Goal: Find specific page/section: Find specific page/section

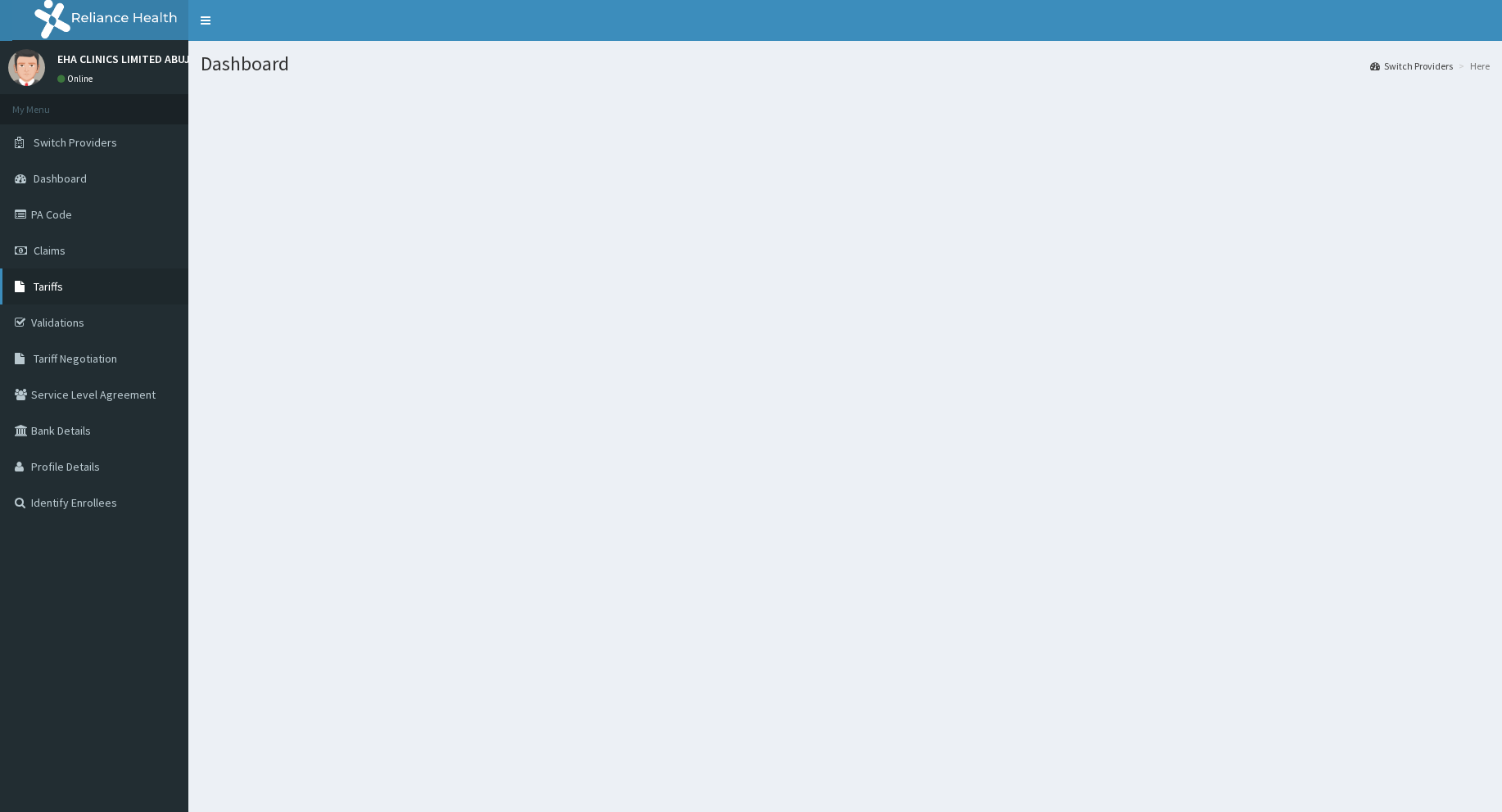
click at [72, 284] on link "Tariffs" at bounding box center [94, 286] width 188 height 36
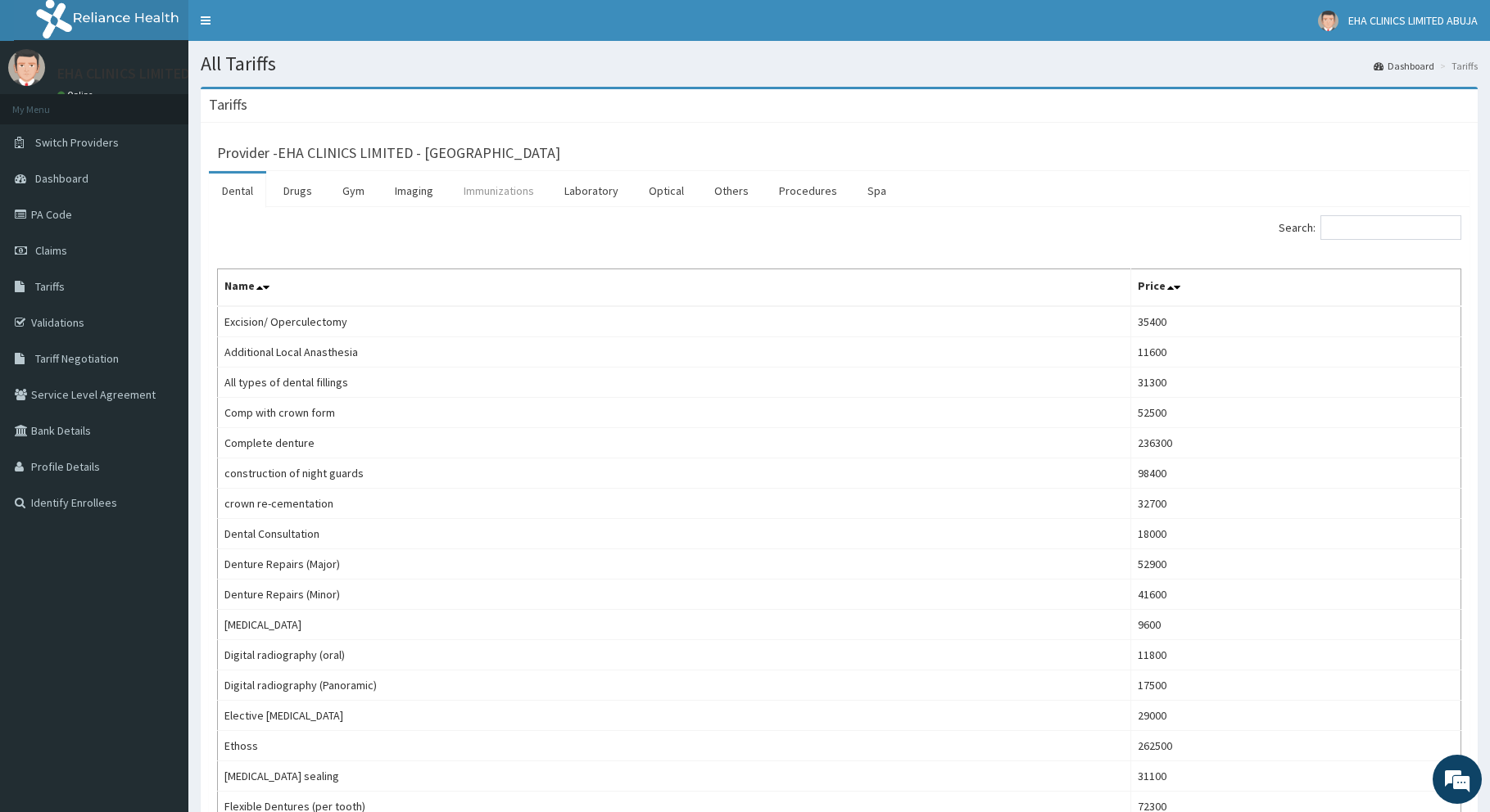
click at [460, 188] on link "Immunizations" at bounding box center [498, 190] width 97 height 34
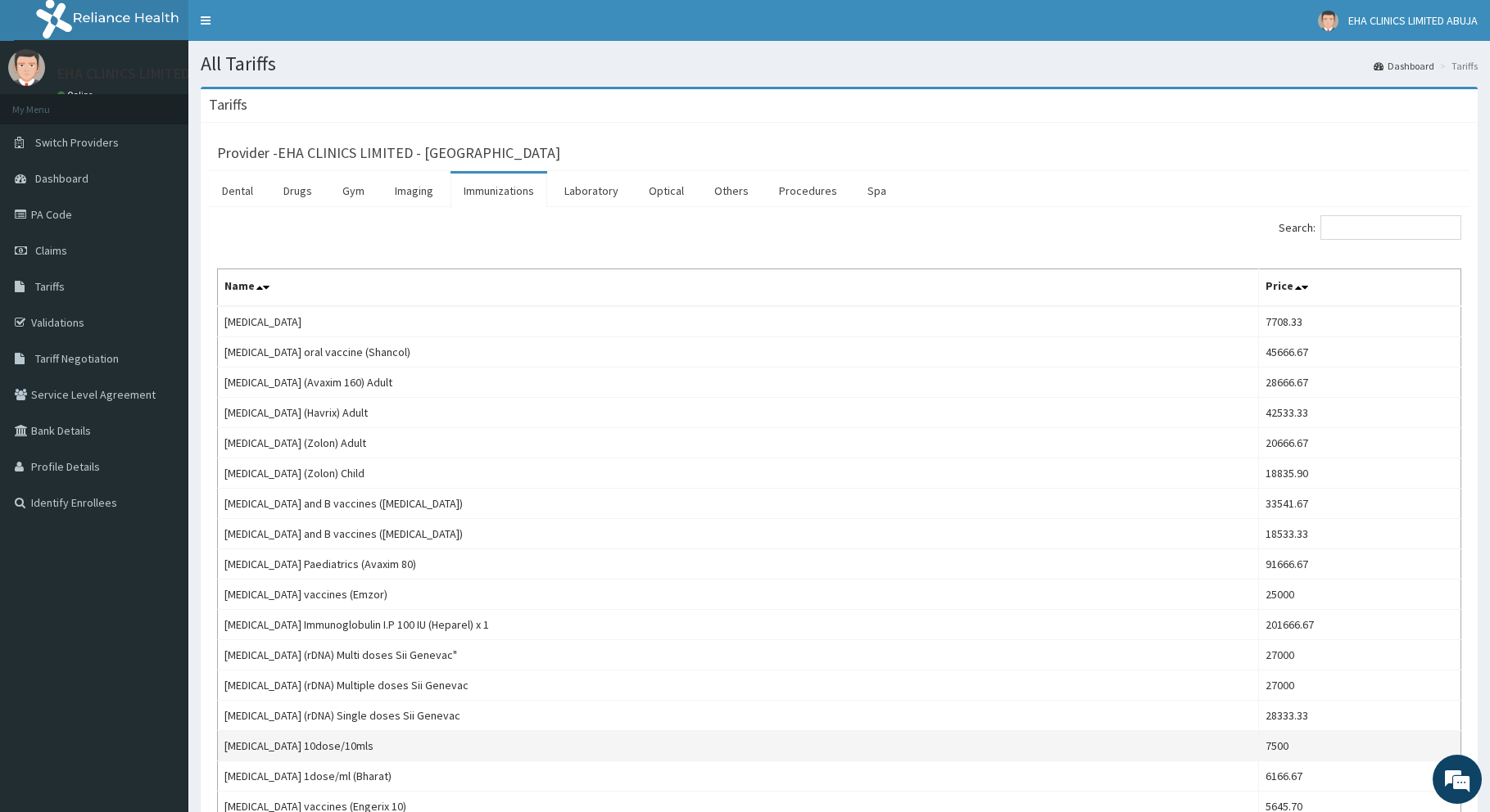
click at [421, 747] on td "Hepatitis B vaccine 10dose/10mls" at bounding box center [738, 746] width 1041 height 30
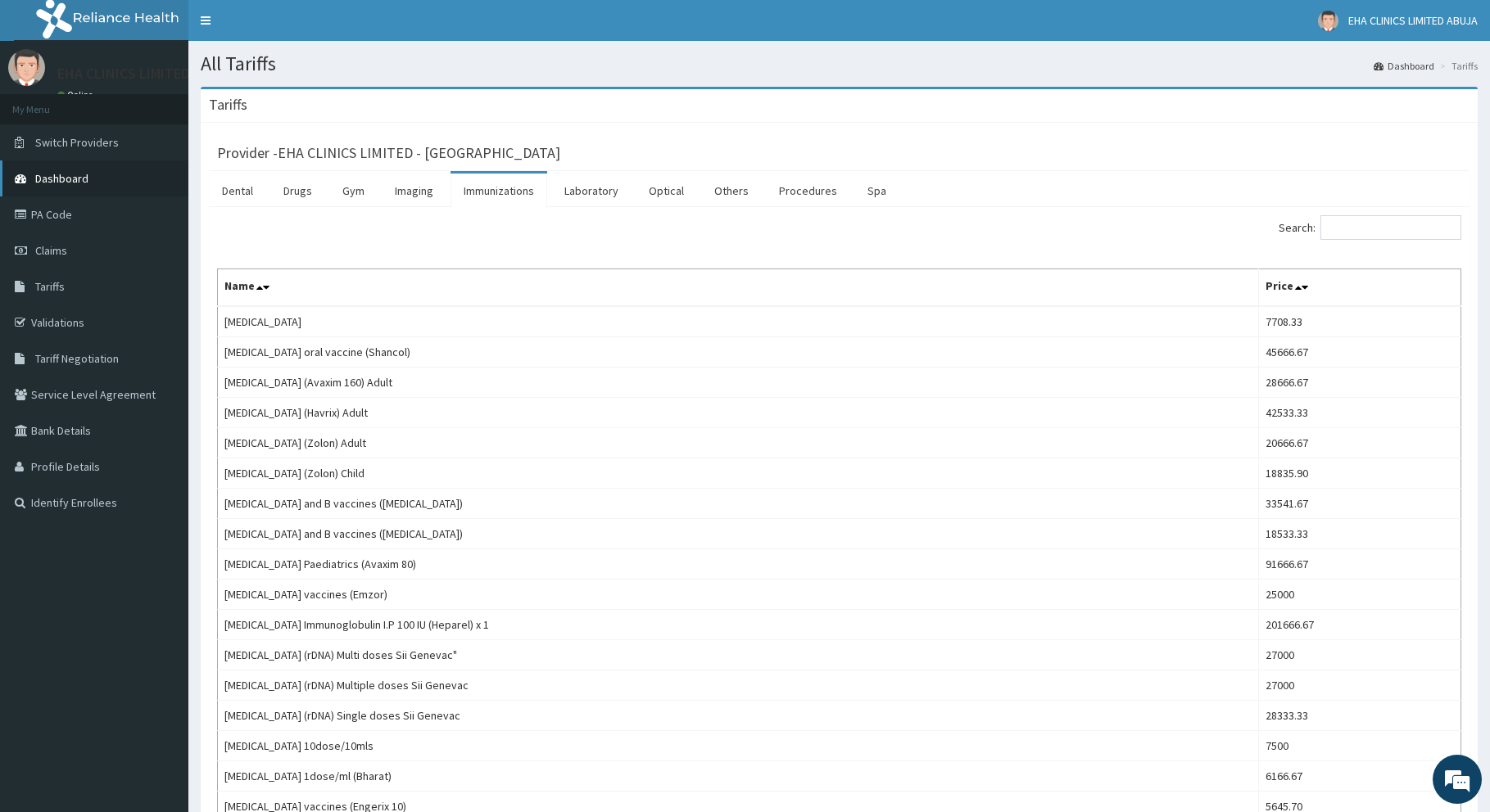
click at [81, 194] on link "Dashboard" at bounding box center [94, 178] width 189 height 36
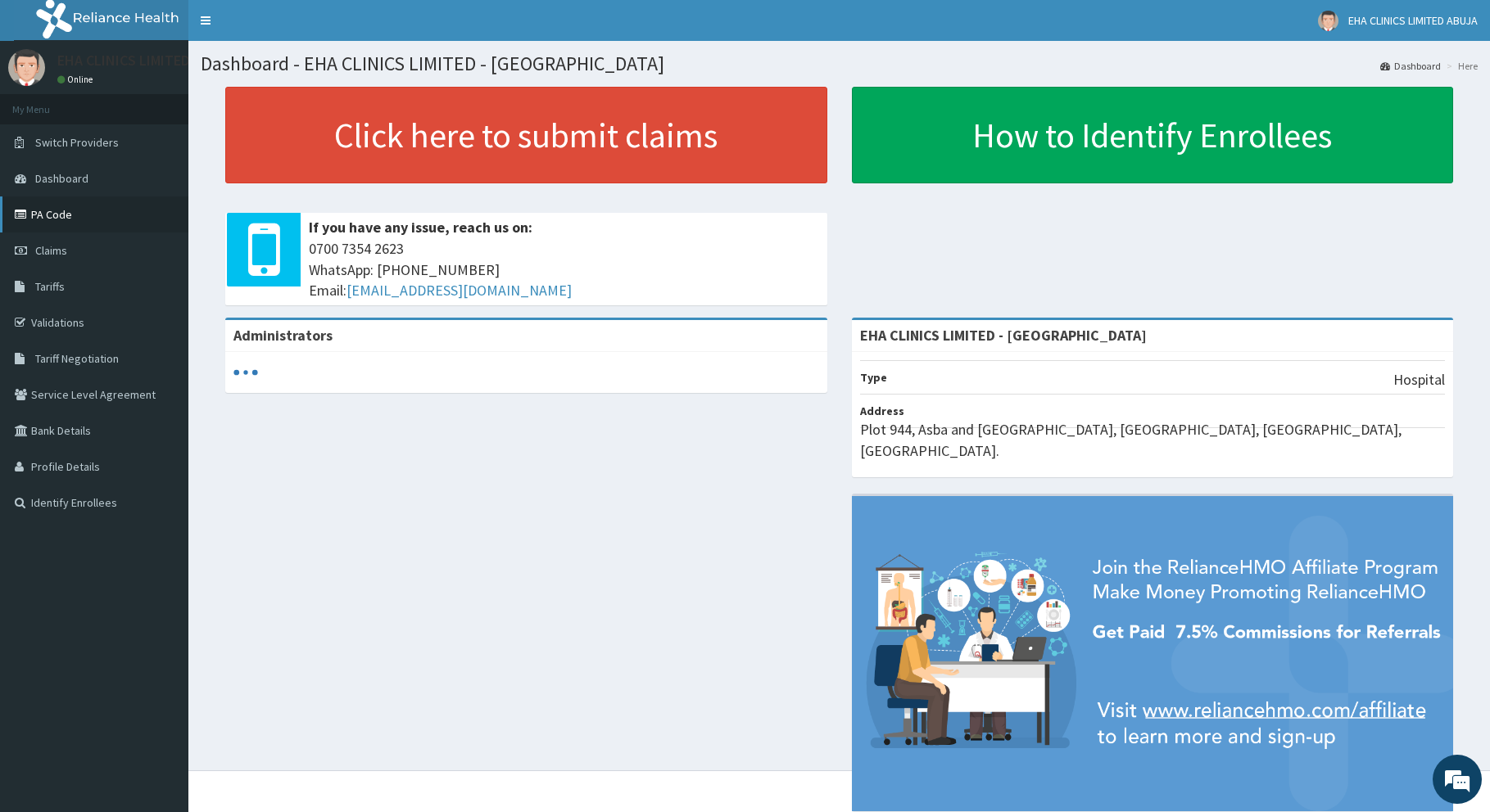
click at [100, 227] on link "PA Code" at bounding box center [94, 215] width 189 height 36
